Goal: Task Accomplishment & Management: Manage account settings

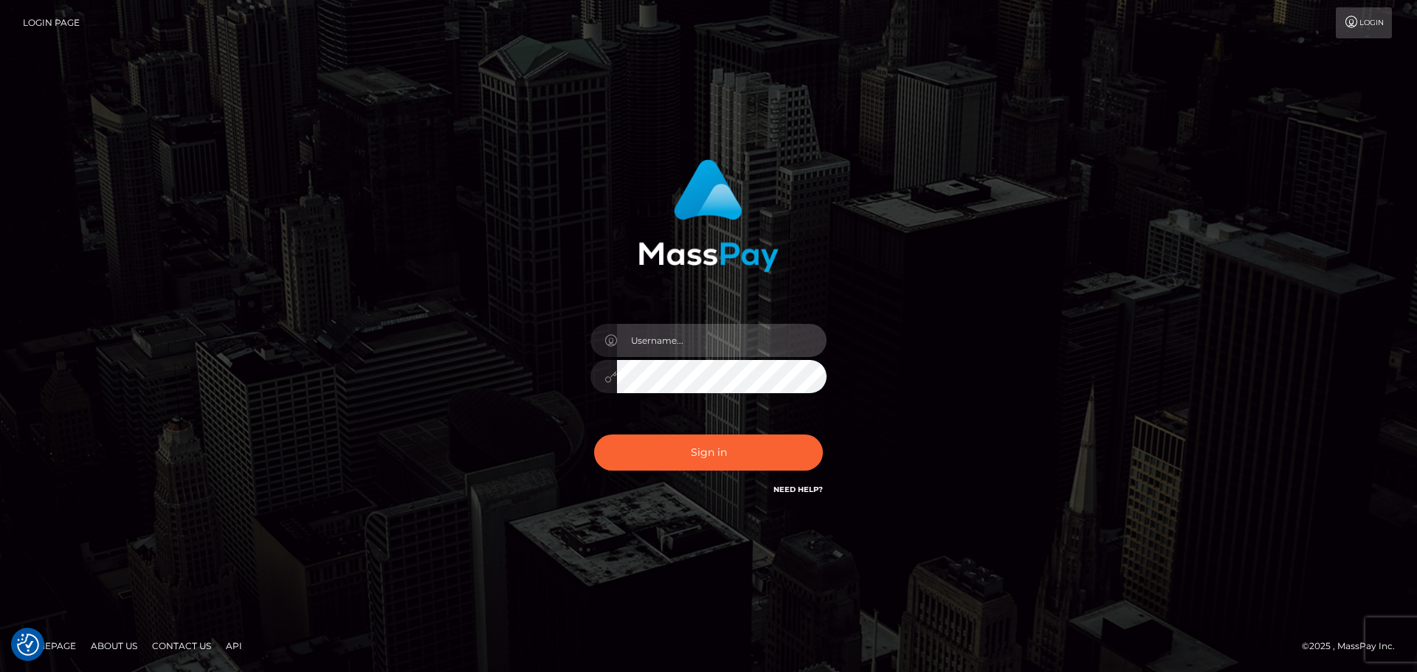
click at [736, 334] on input "text" at bounding box center [722, 340] width 210 height 33
click at [809, 320] on div at bounding box center [708, 369] width 258 height 113
click at [745, 334] on input "text" at bounding box center [722, 340] width 210 height 33
click at [767, 344] on input "text" at bounding box center [722, 340] width 210 height 33
click at [0, 671] on com-1password-button at bounding box center [0, 672] width 0 height 0
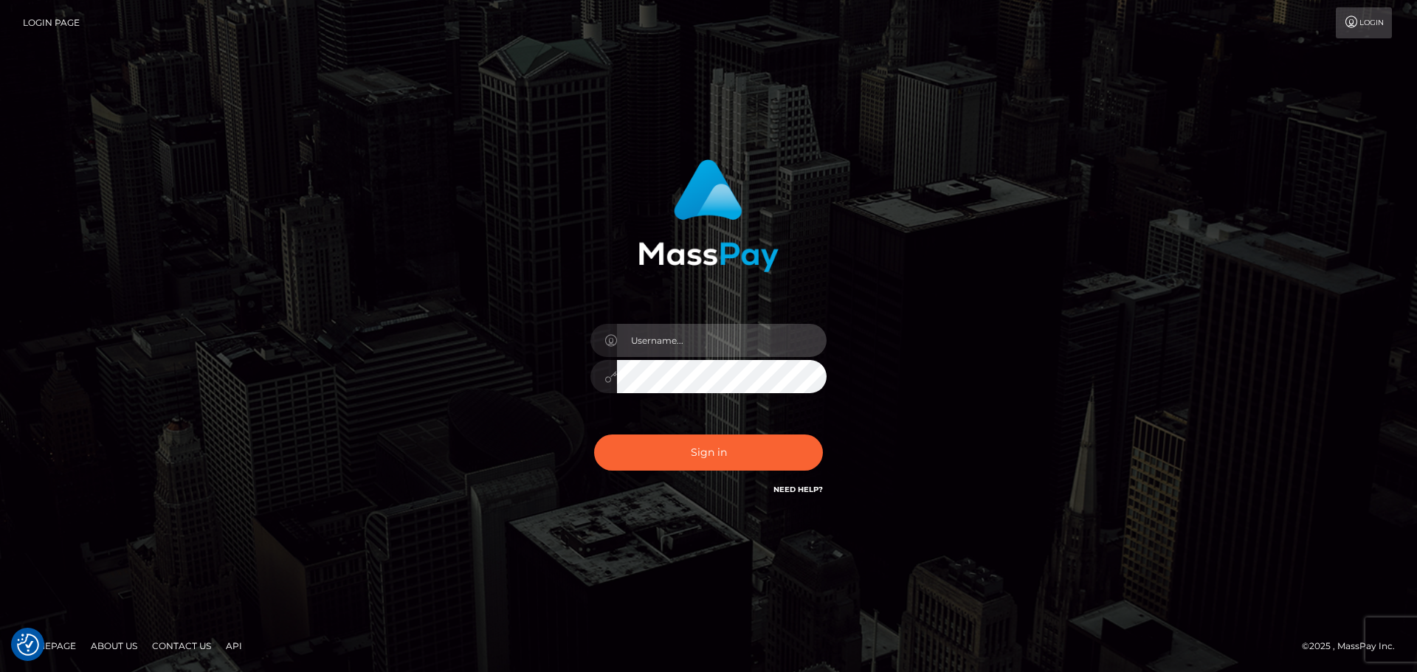
type input "dawson.throne"
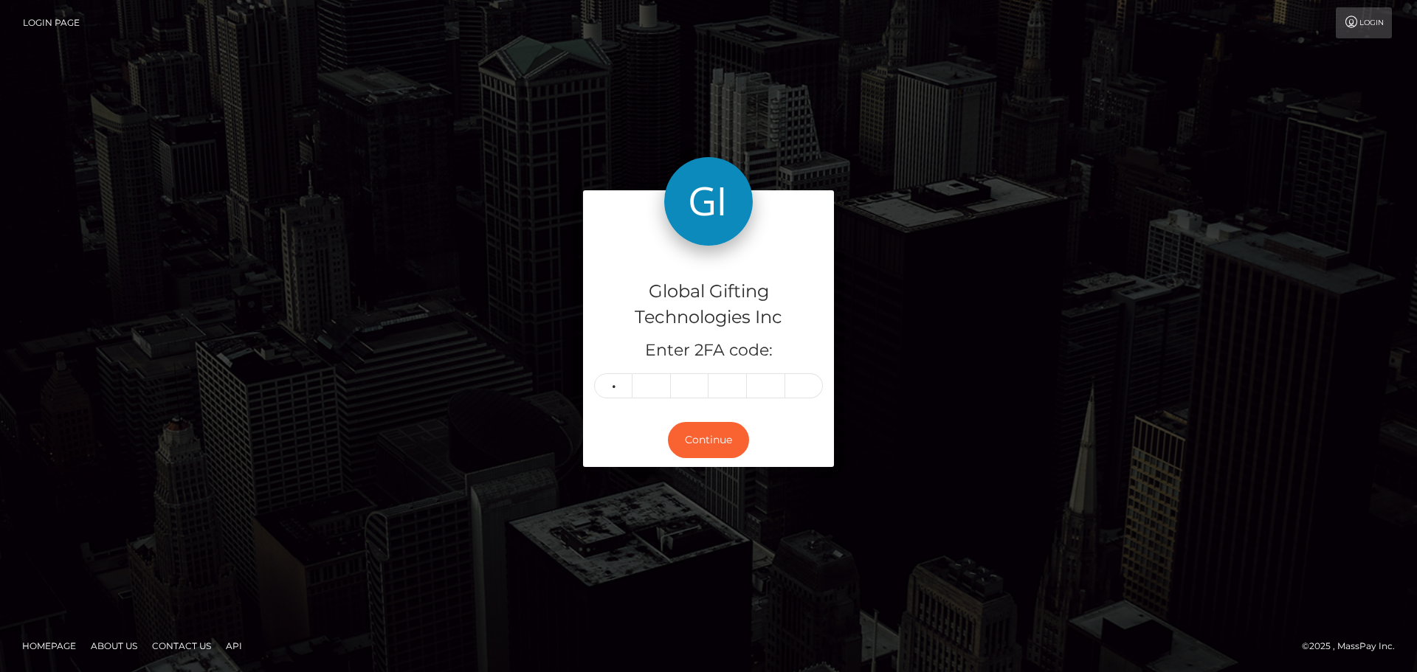
type input "3"
type input "4"
type input "6"
type input "5"
type input "7"
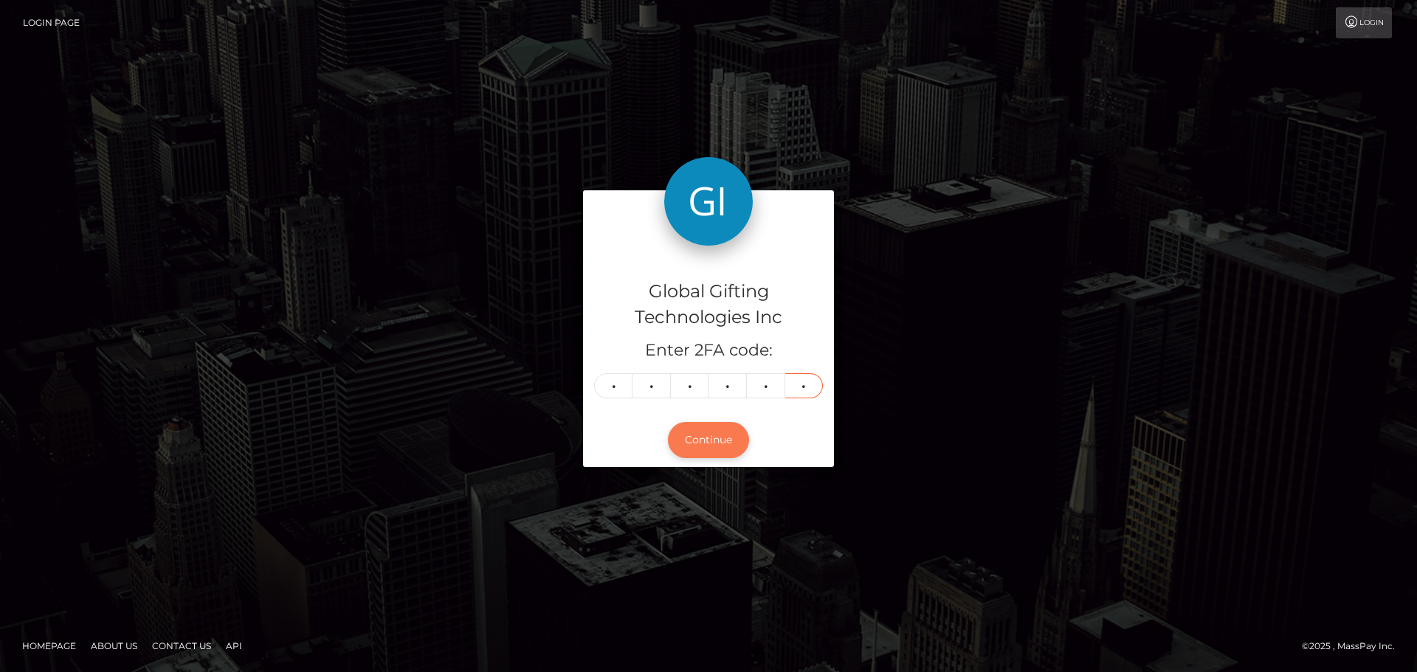
type input "5"
click at [704, 443] on button "Continue" at bounding box center [708, 440] width 81 height 36
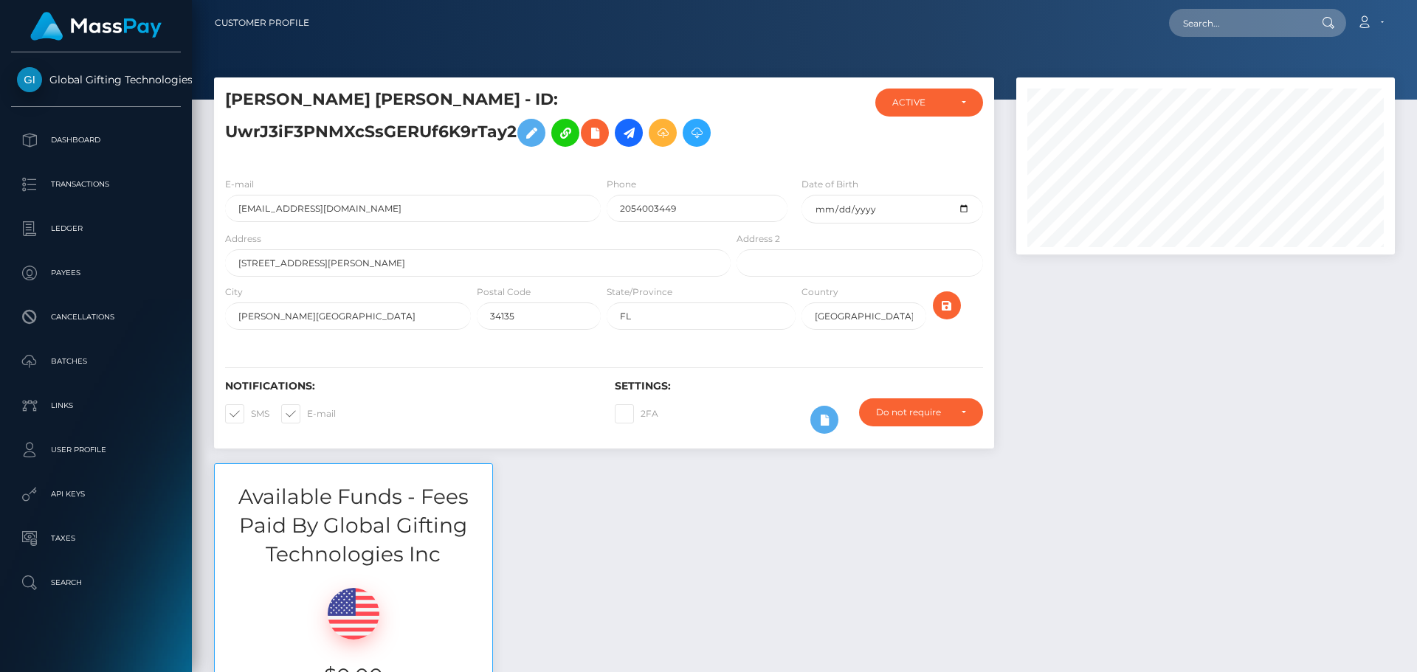
scroll to position [177, 379]
